Goal: Task Accomplishment & Management: Manage account settings

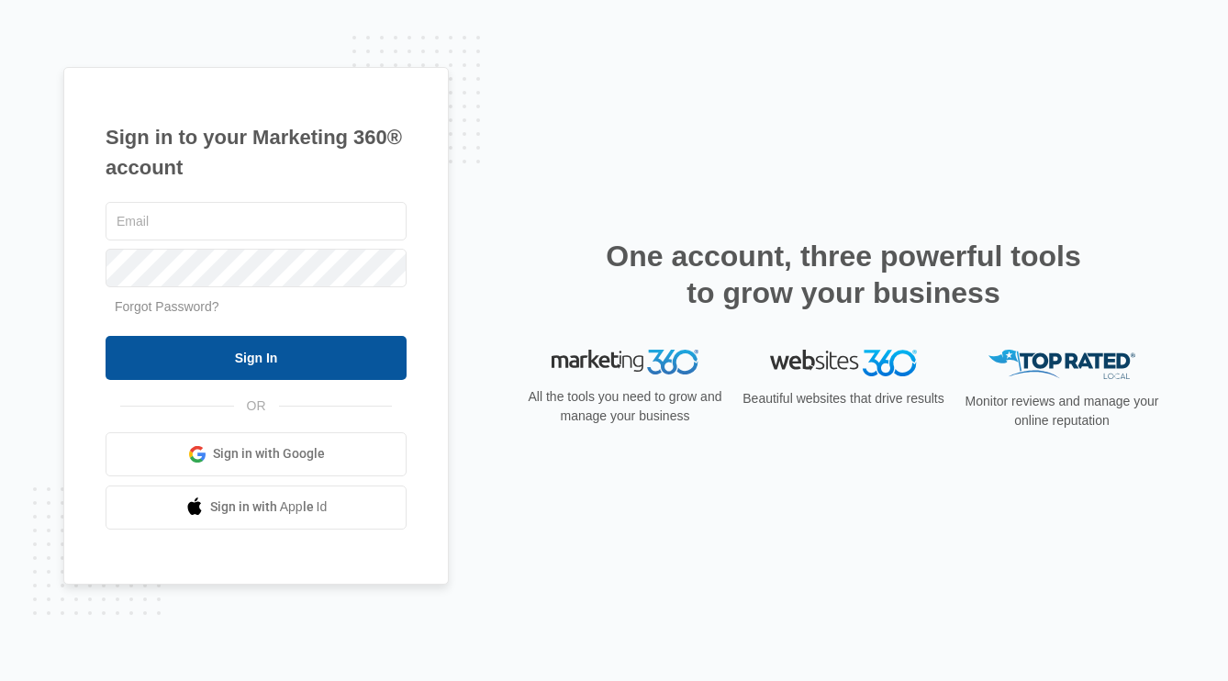
type input "[EMAIL_ADDRESS][DOMAIN_NAME]"
click at [270, 354] on input "Sign In" at bounding box center [256, 358] width 301 height 44
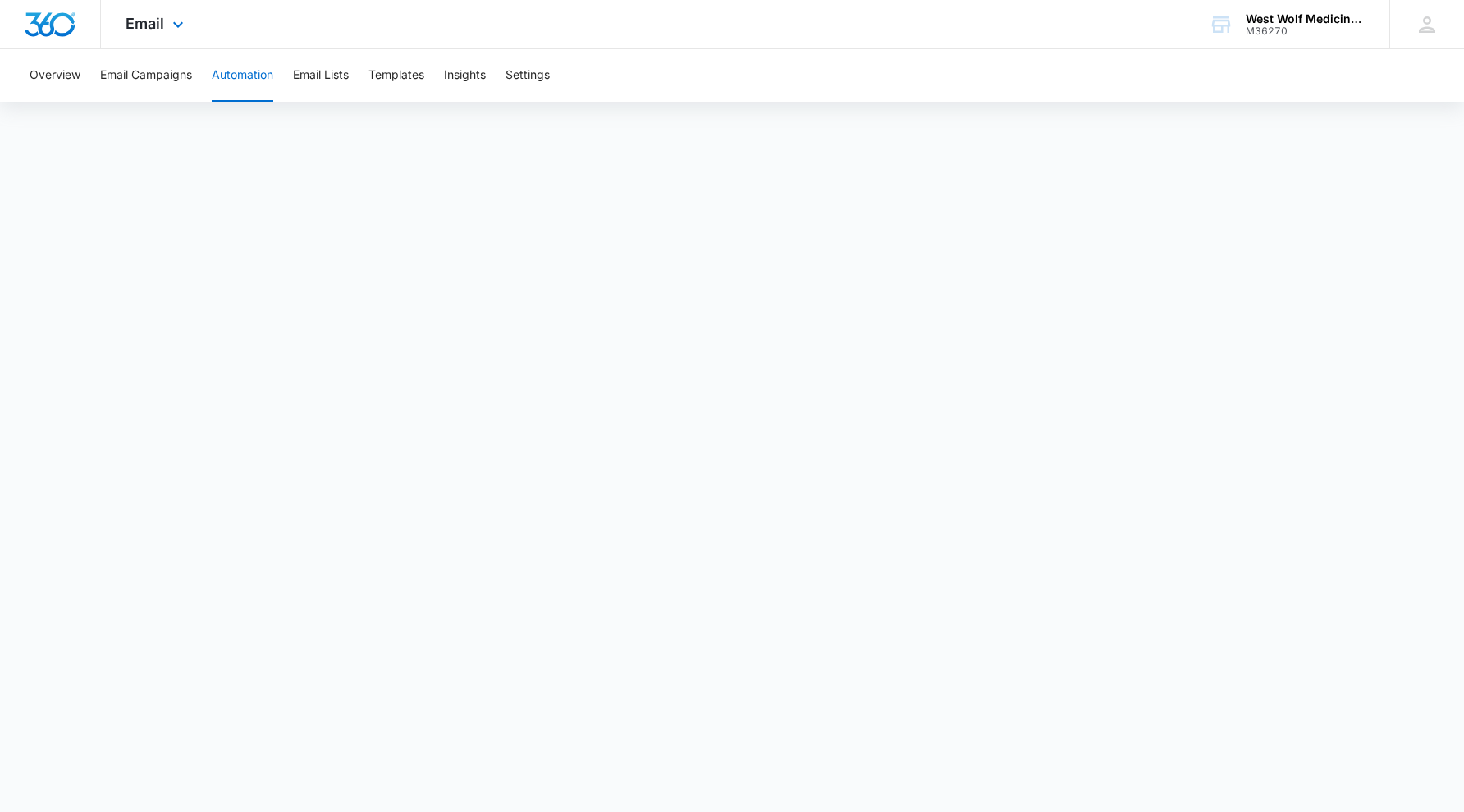
click at [60, 25] on img "Dashboard" at bounding box center [50, 25] width 53 height 25
